Goal: Information Seeking & Learning: Learn about a topic

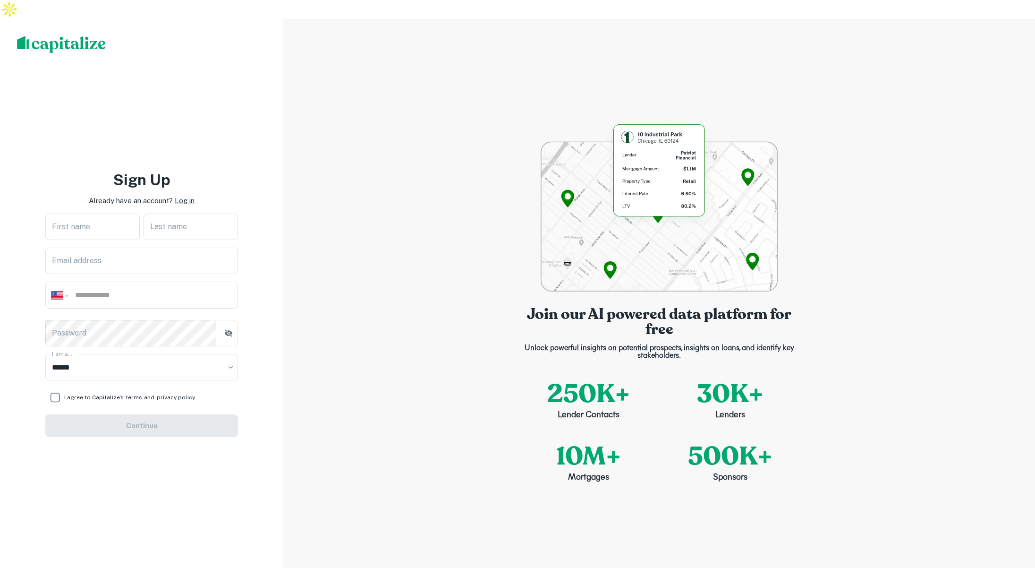
select select "**"
click at [188, 195] on p "Log in" at bounding box center [185, 200] width 20 height 11
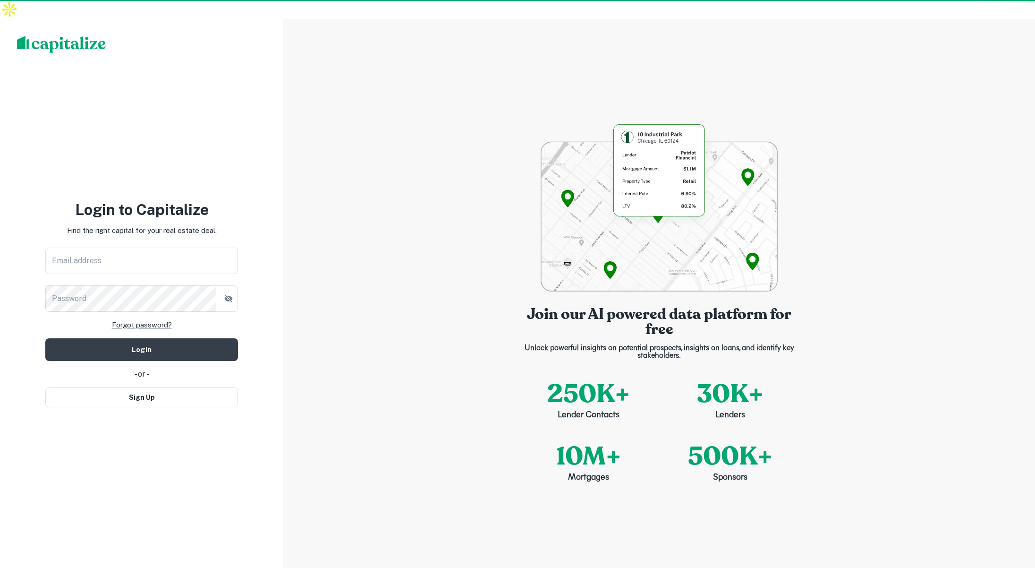
type input "**********"
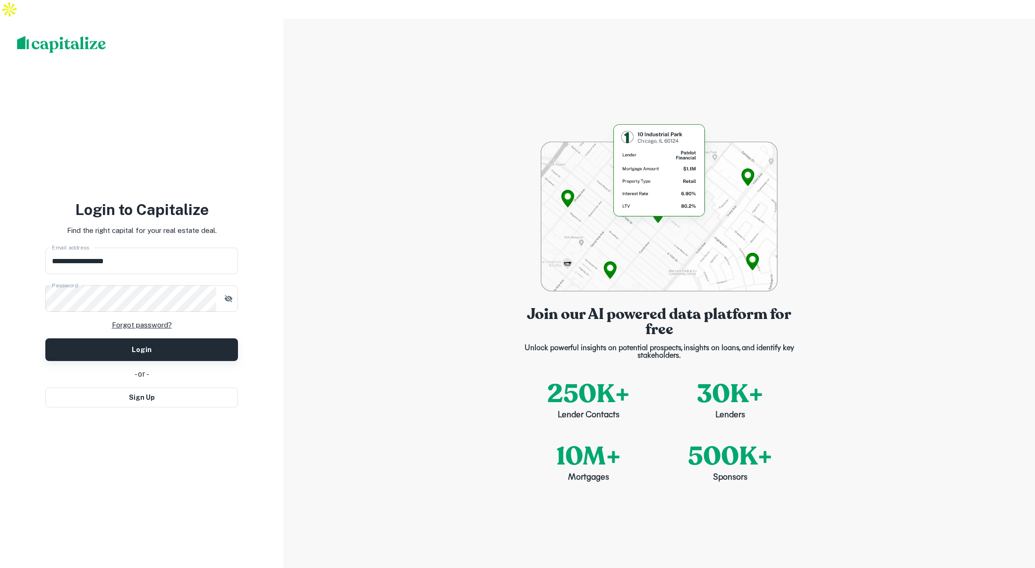
click at [151, 338] on button "Login" at bounding box center [141, 349] width 193 height 23
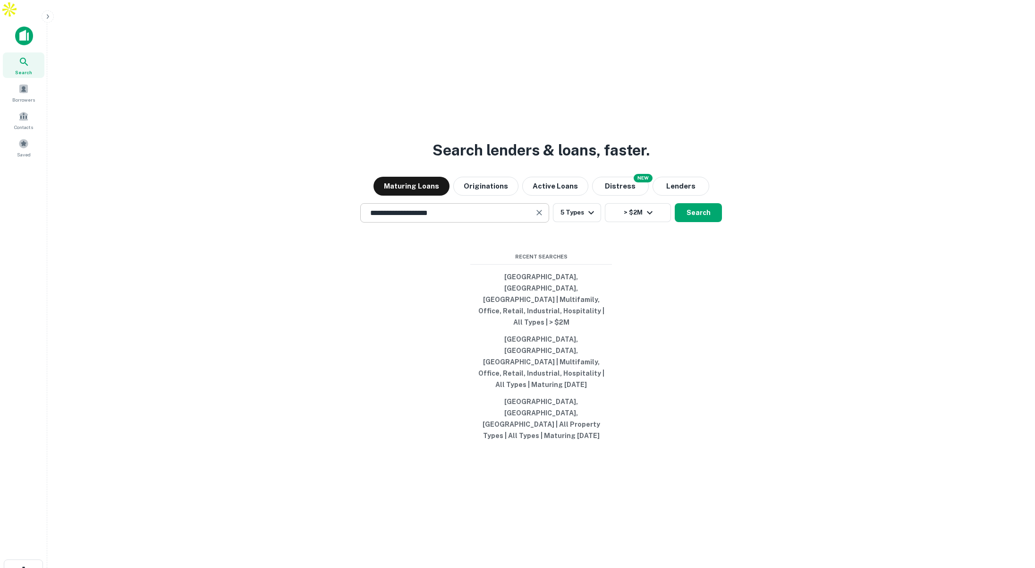
click at [444, 218] on input "**********" at bounding box center [448, 212] width 166 height 11
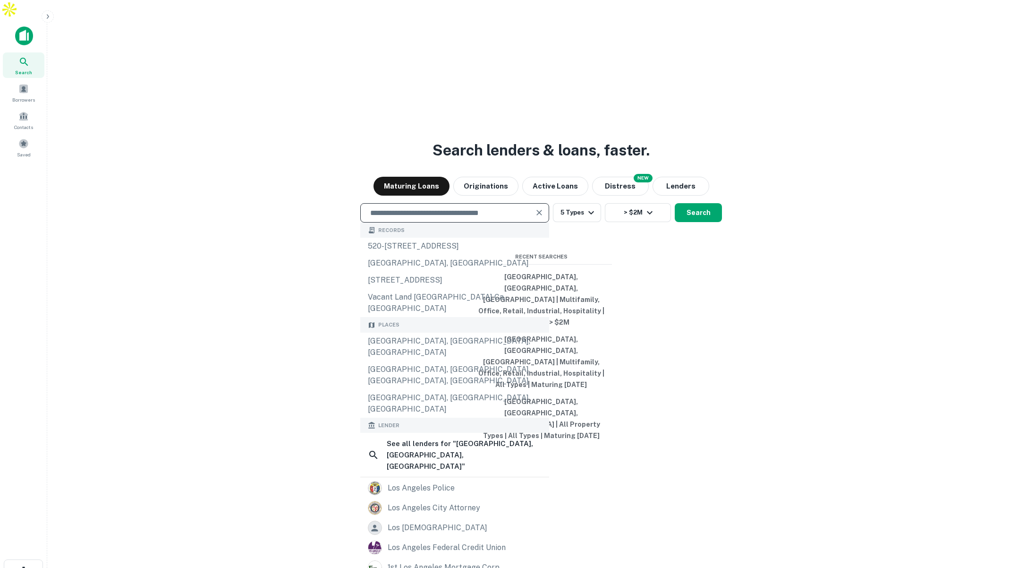
type input "*"
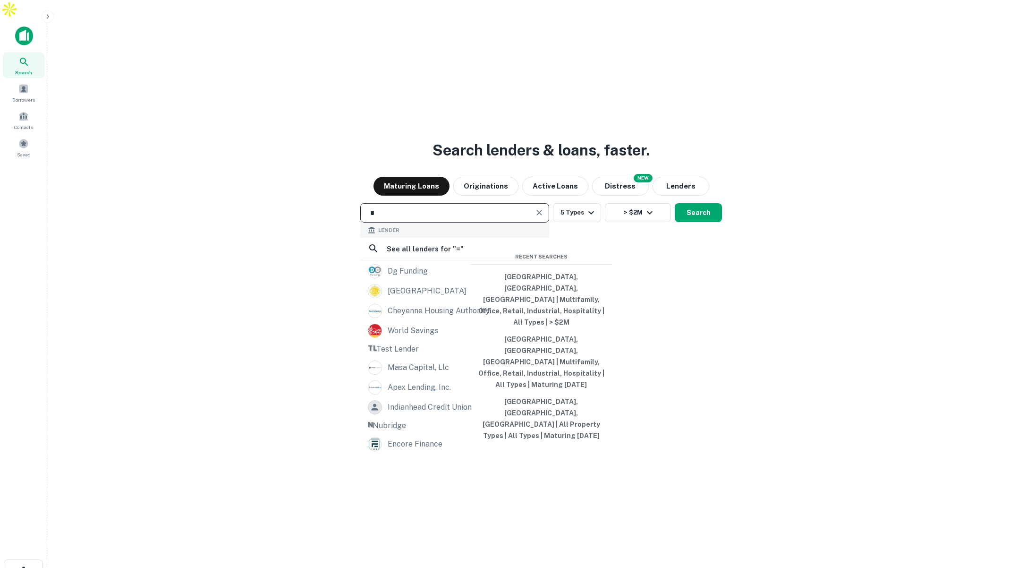
scroll to position [0, 0]
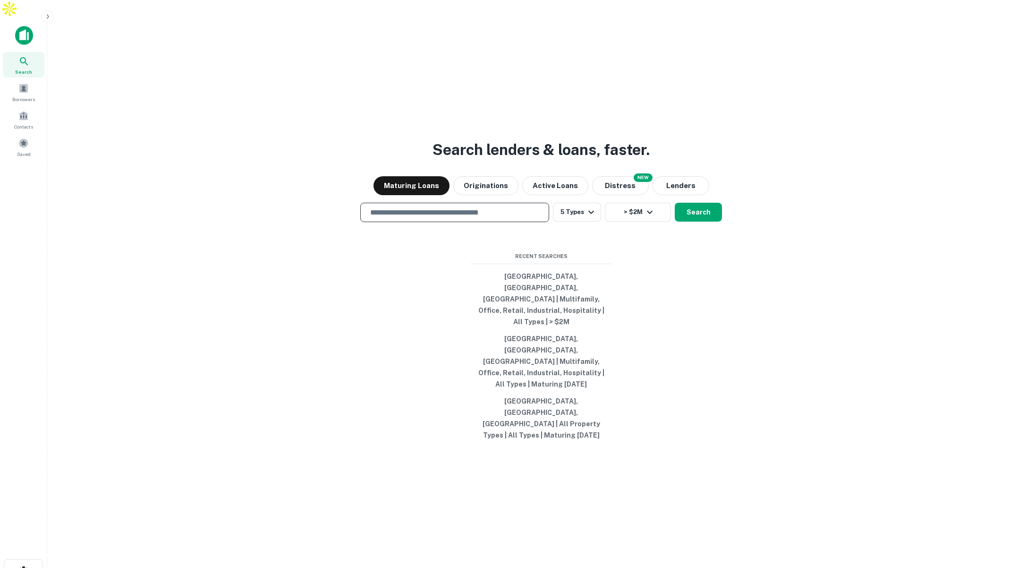
click at [409, 218] on input "text" at bounding box center [455, 212] width 180 height 11
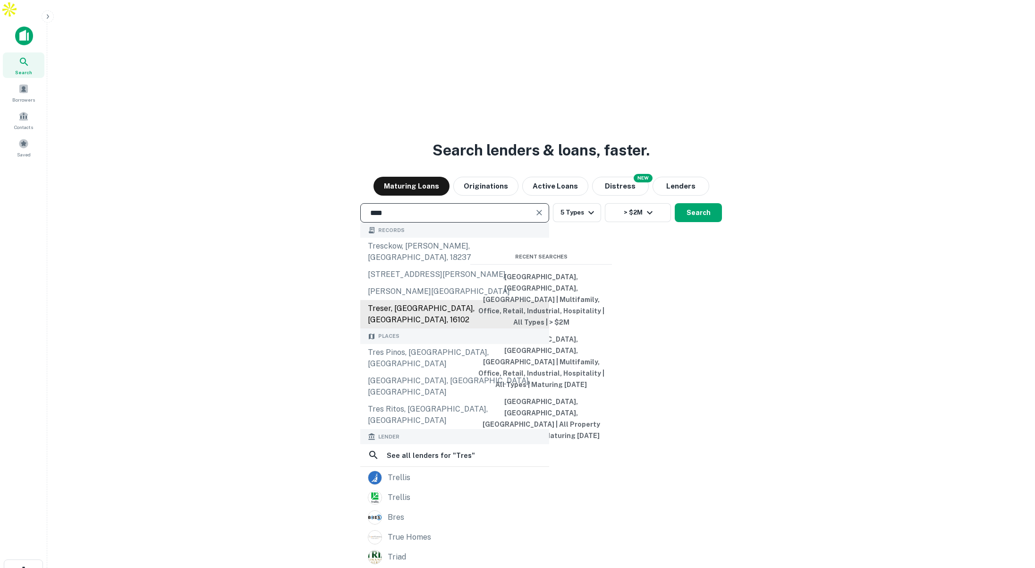
scroll to position [51, 0]
click at [412, 218] on input "****" at bounding box center [448, 212] width 166 height 11
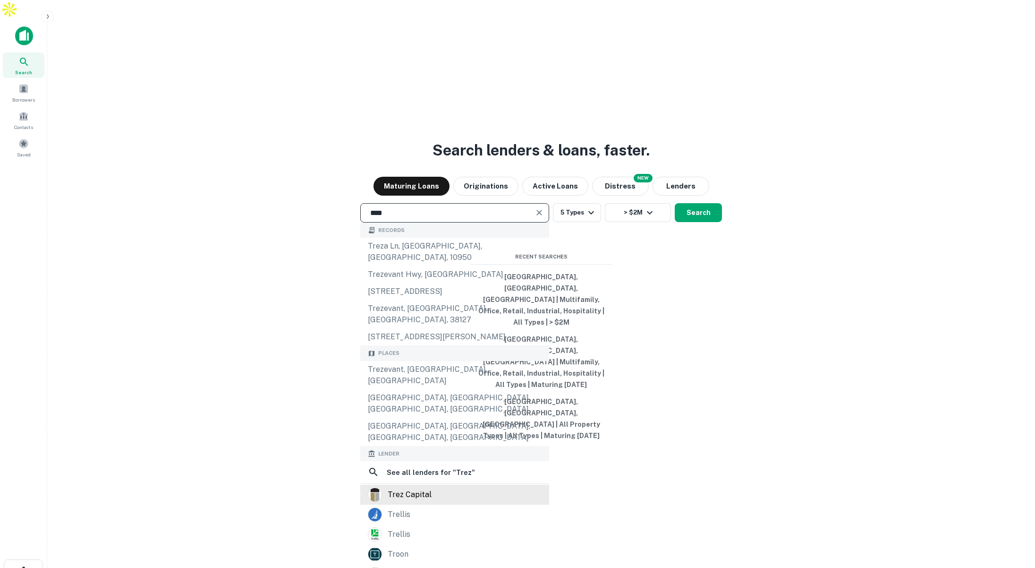
type input "****"
click at [429, 487] on div "trez capital" at bounding box center [410, 494] width 44 height 14
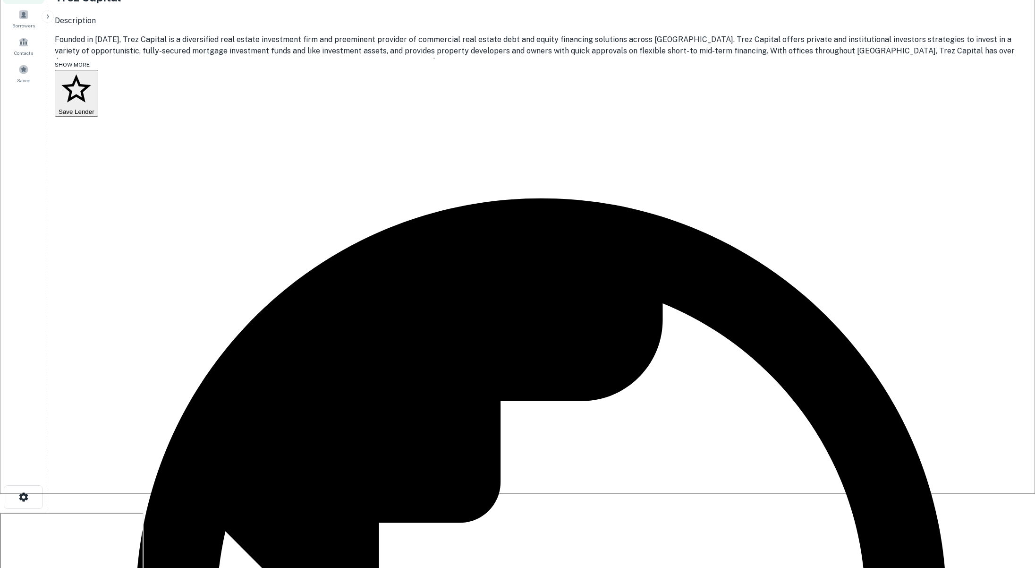
scroll to position [136, 0]
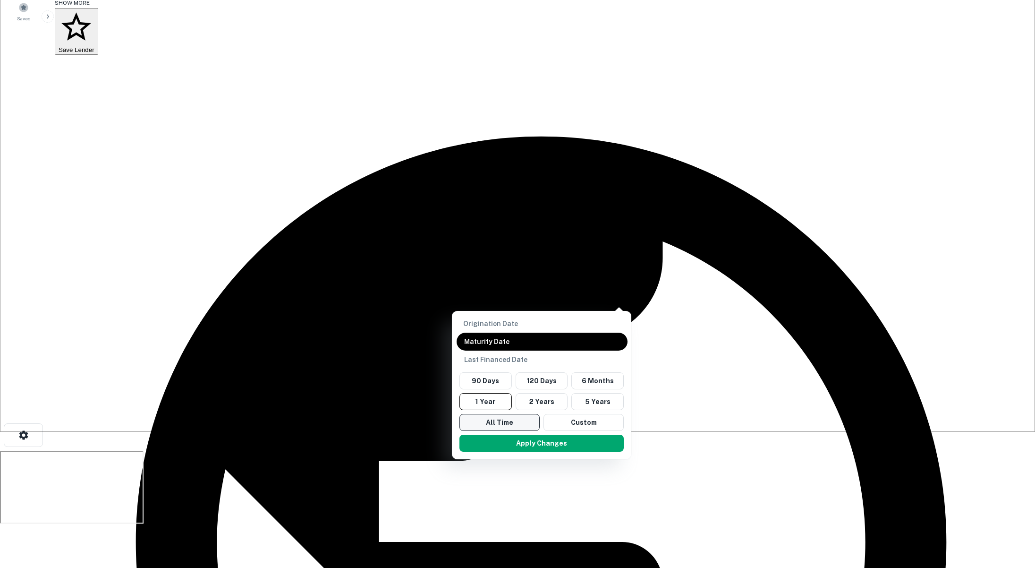
click at [498, 414] on button "All Time" at bounding box center [499, 422] width 80 height 17
click at [489, 329] on p "Origination Date" at bounding box center [542, 323] width 157 height 10
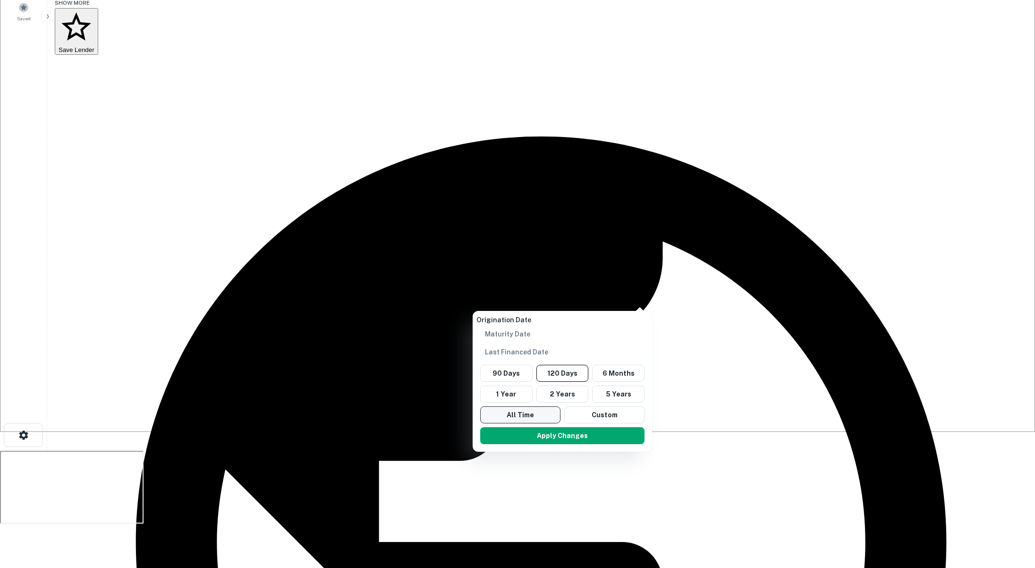
click at [529, 406] on button "All Time" at bounding box center [520, 414] width 80 height 17
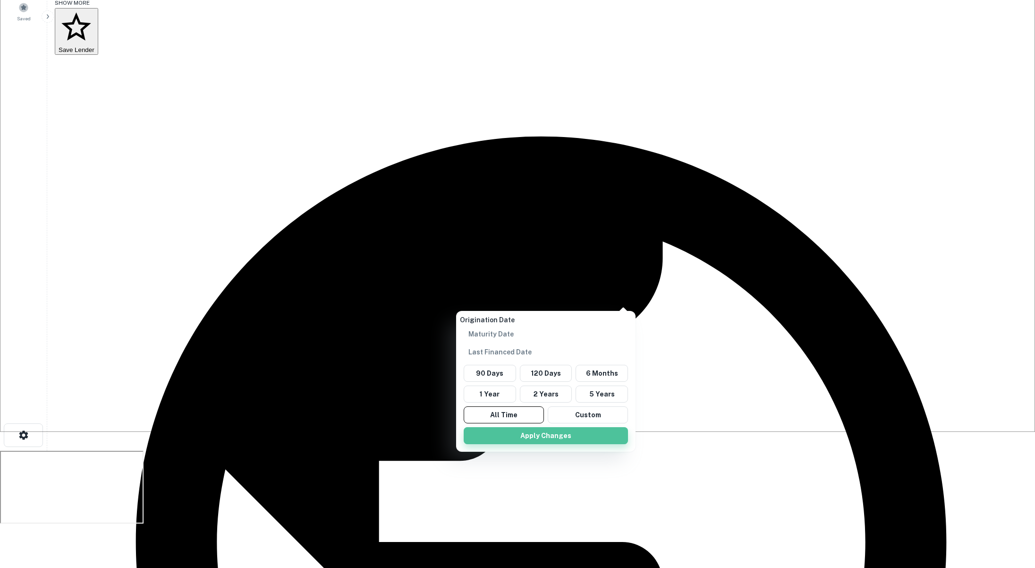
click at [540, 427] on button "Apply Changes" at bounding box center [546, 435] width 164 height 17
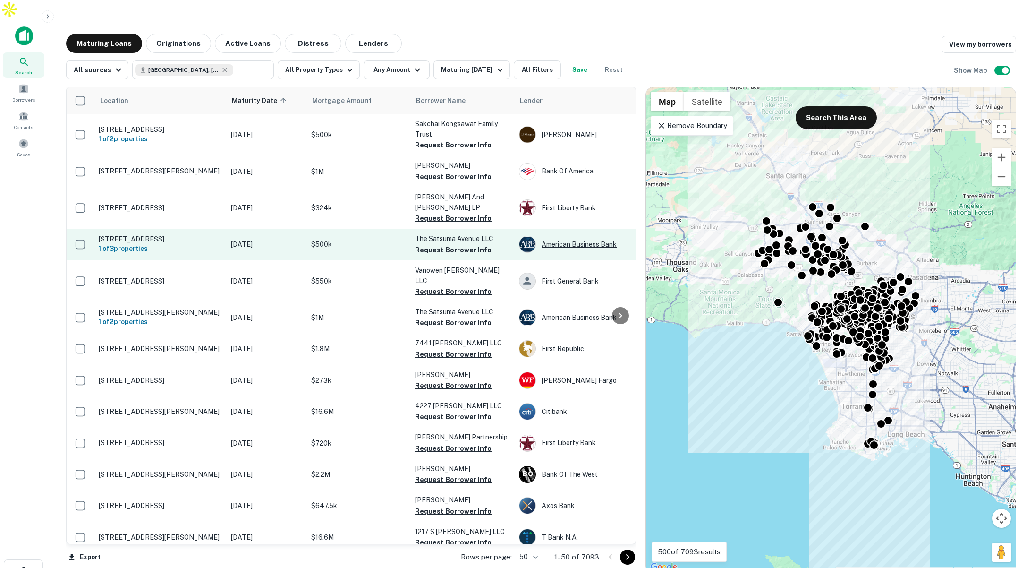
scroll to position [26, 0]
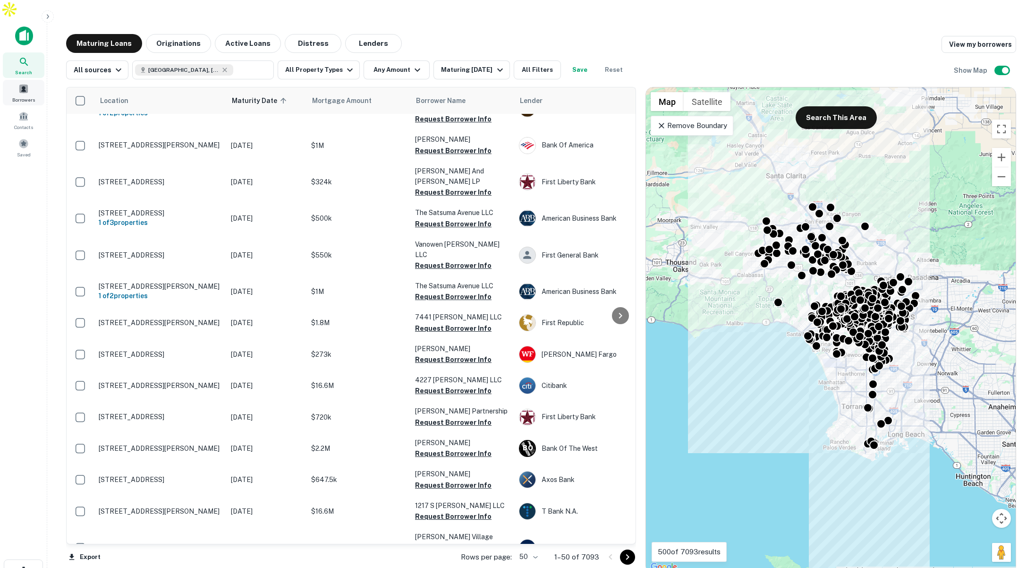
drag, startPoint x: 26, startPoint y: 70, endPoint x: 20, endPoint y: 69, distance: 5.7
click at [25, 84] on span at bounding box center [23, 89] width 10 height 10
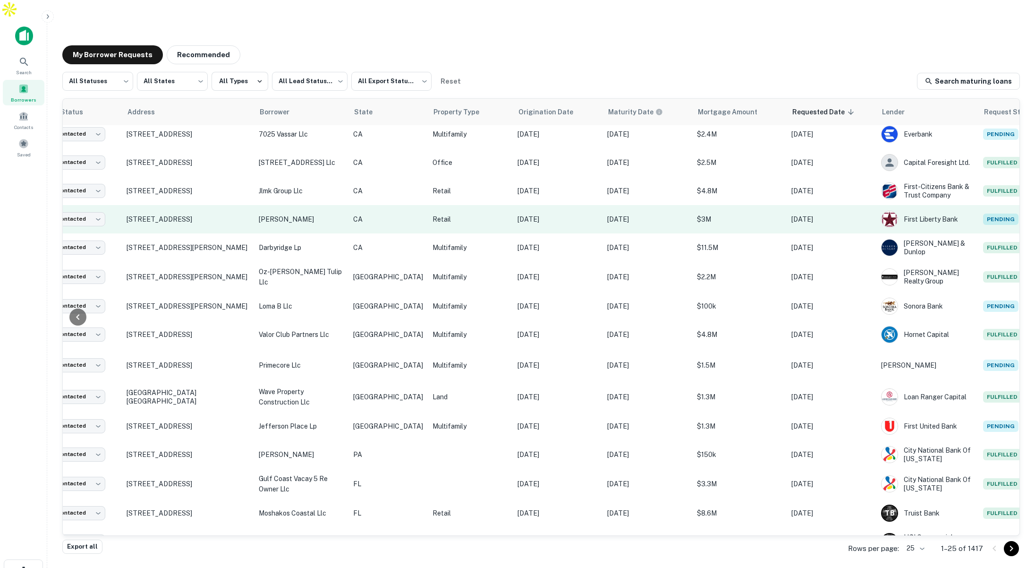
scroll to position [0, 53]
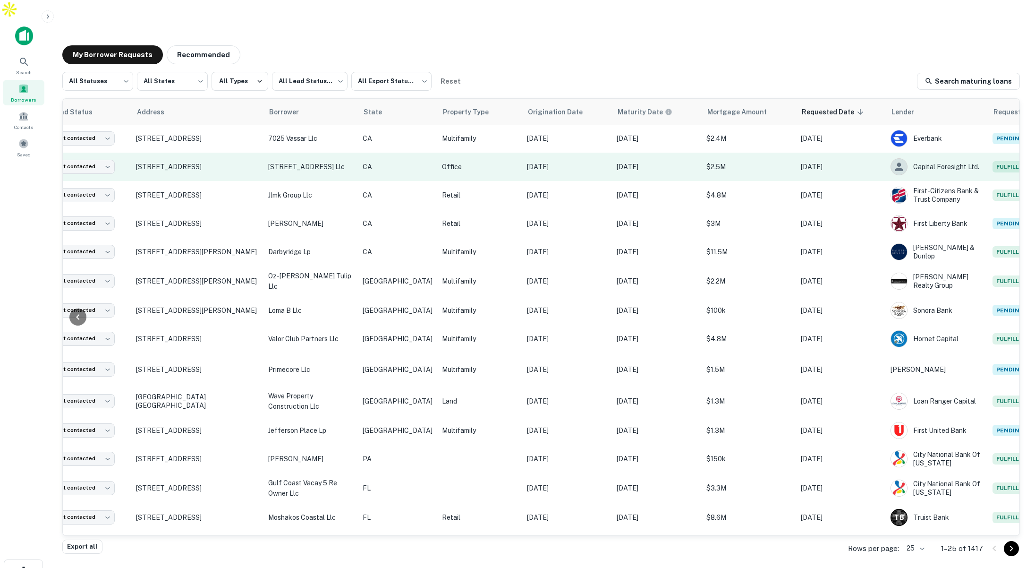
click at [444, 154] on td "Office" at bounding box center [479, 167] width 85 height 28
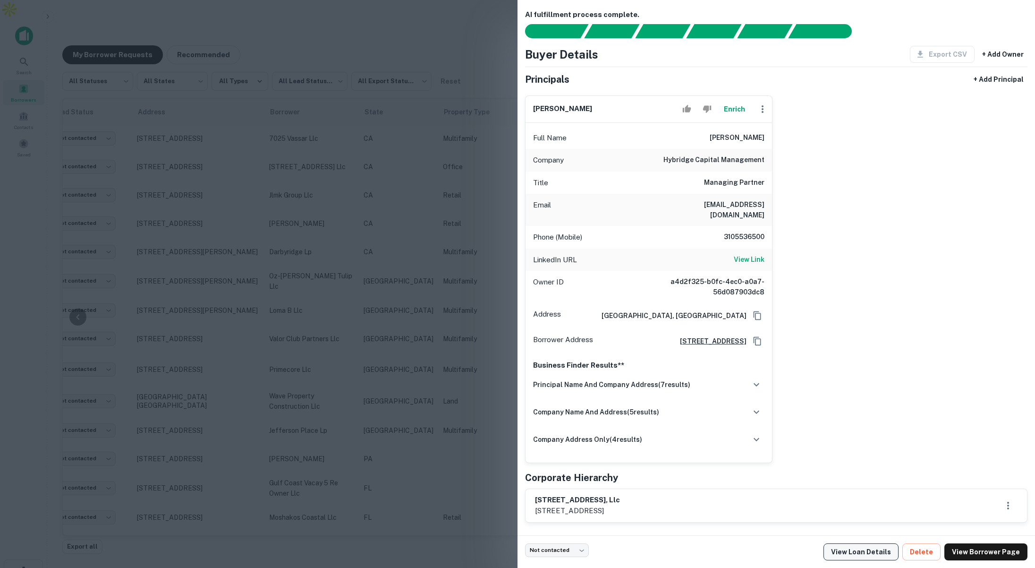
scroll to position [0, 0]
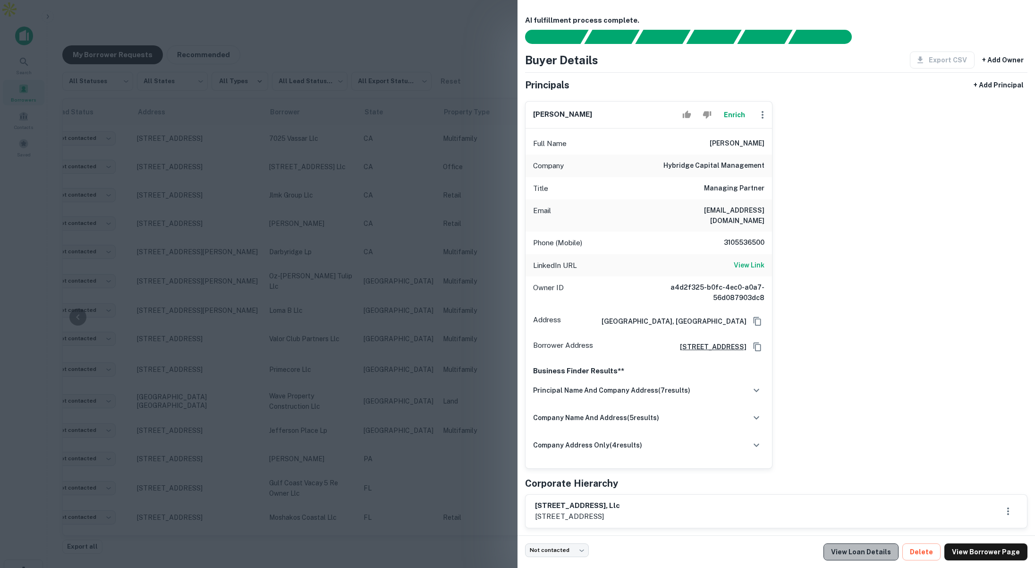
click at [876, 554] on link "View Loan Details" at bounding box center [861, 551] width 75 height 17
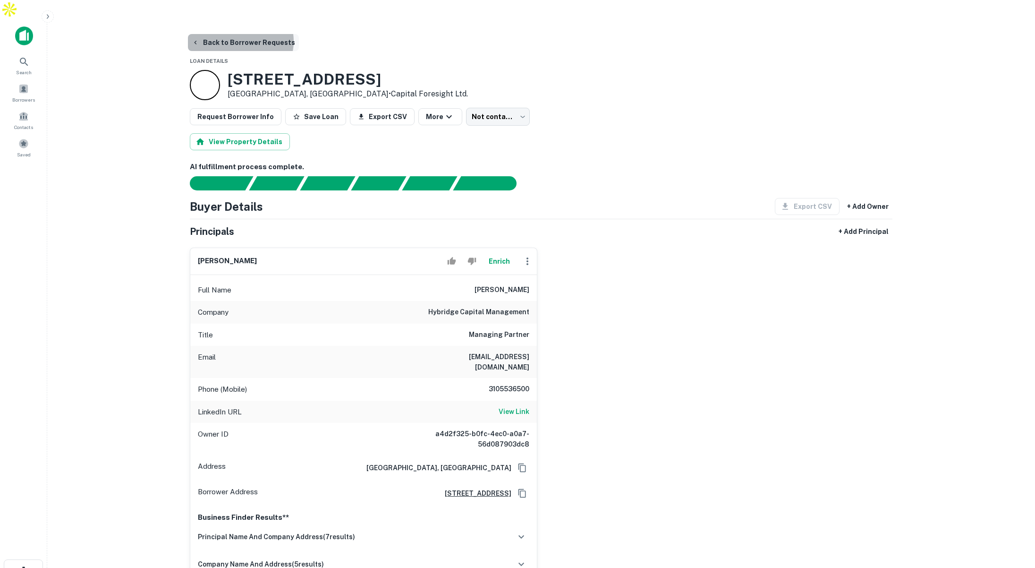
click at [238, 34] on button "Back to Borrower Requests" at bounding box center [243, 42] width 111 height 17
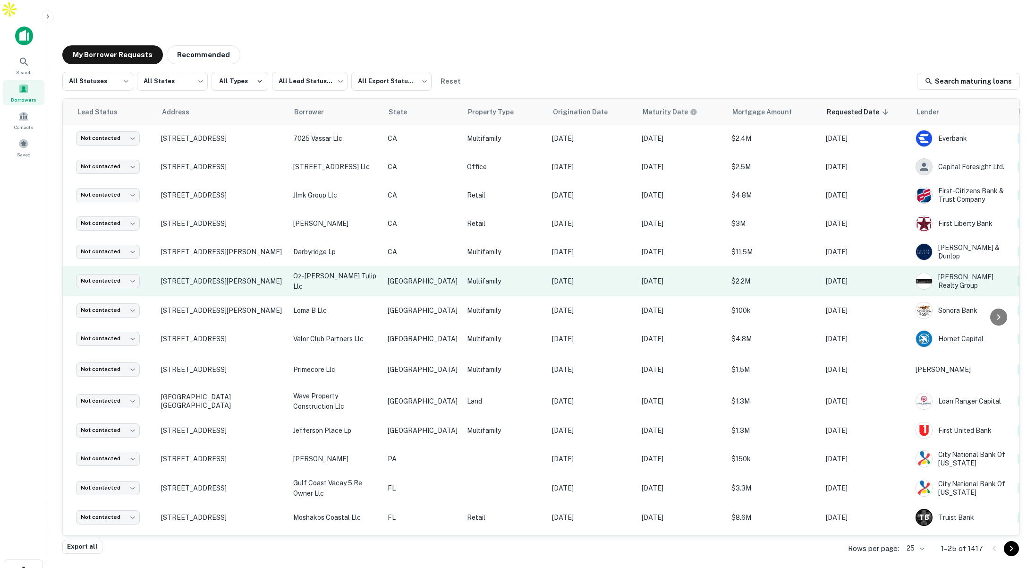
scroll to position [1, 18]
click at [410, 276] on p "[GEOGRAPHIC_DATA]" at bounding box center [424, 281] width 70 height 10
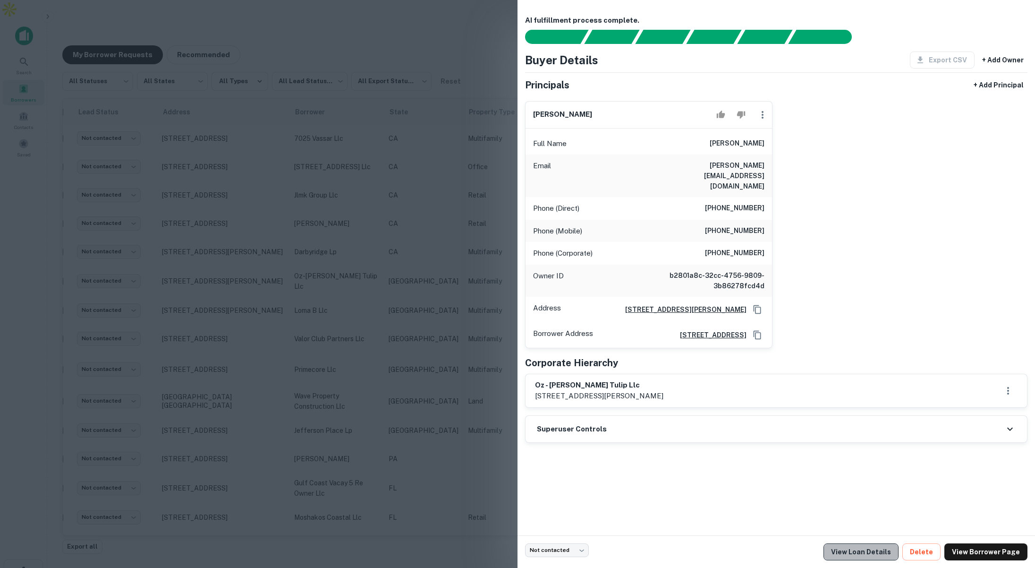
click at [873, 550] on link "View Loan Details" at bounding box center [861, 551] width 75 height 17
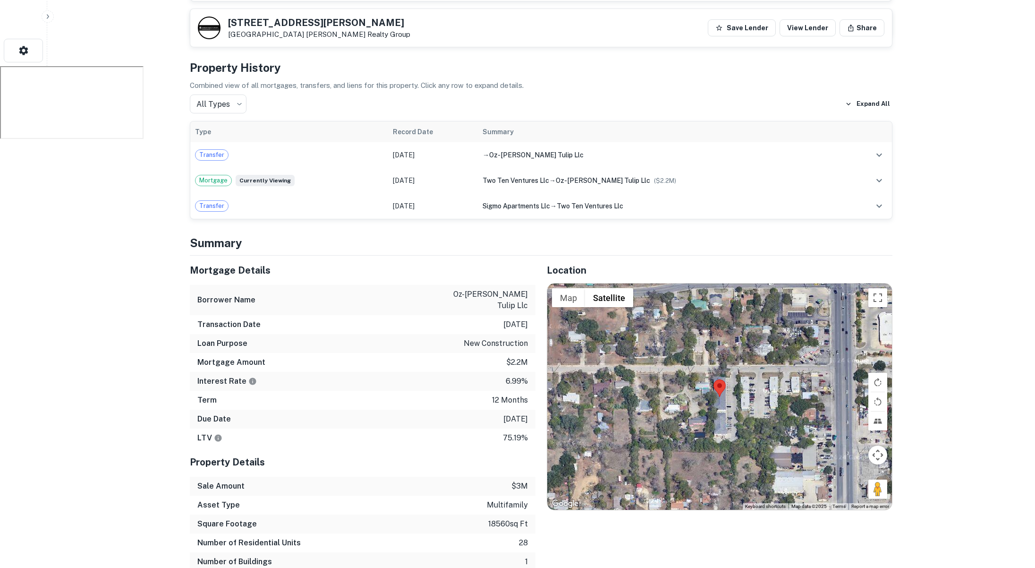
scroll to position [499, 0]
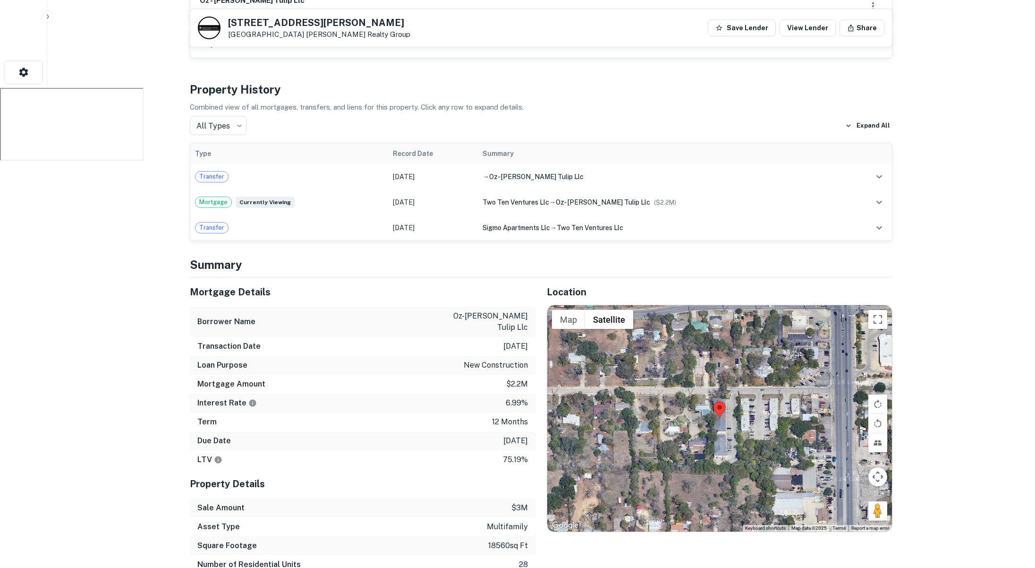
drag, startPoint x: 492, startPoint y: 388, endPoint x: 528, endPoint y: 394, distance: 37.3
click at [528, 431] on div "Due Date 7/15/2025" at bounding box center [363, 440] width 346 height 19
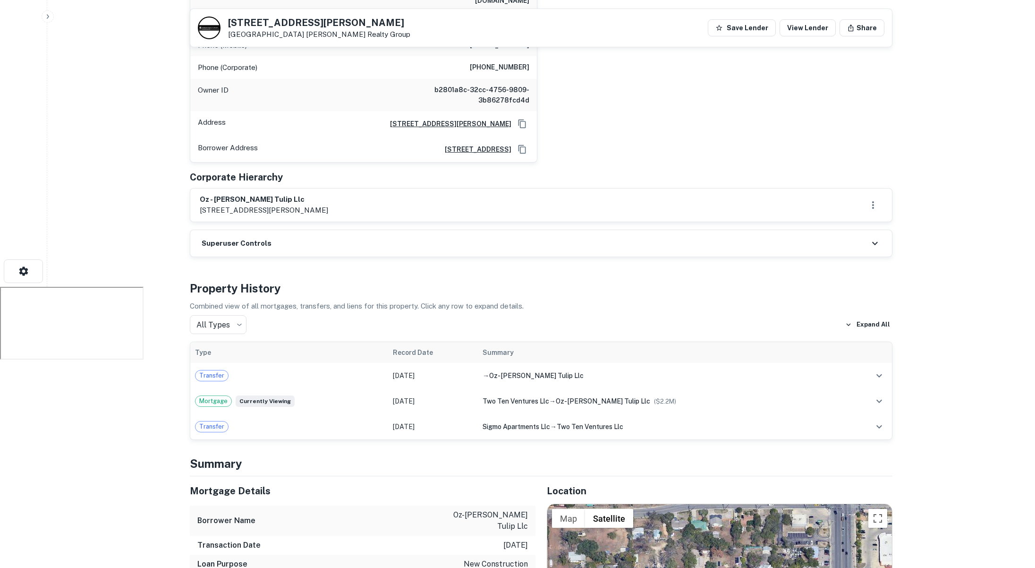
scroll to position [304, 0]
